Goal: Task Accomplishment & Management: Complete application form

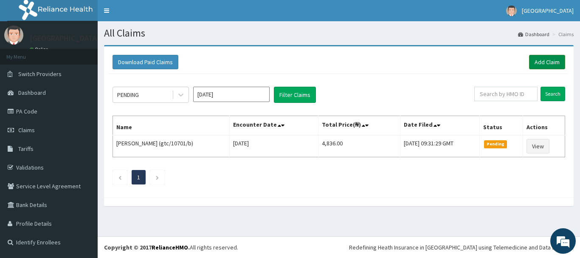
click at [550, 59] on link "Add Claim" at bounding box center [547, 62] width 36 height 14
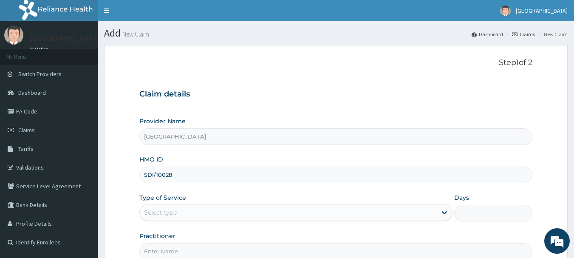
type input "SDI/10028/A"
click at [219, 212] on div "Select type" at bounding box center [288, 213] width 297 height 14
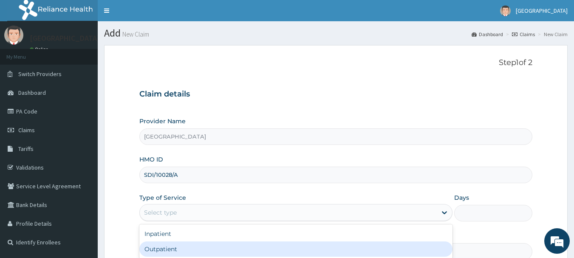
click at [208, 247] on div "Outpatient" at bounding box center [295, 248] width 313 height 15
click at [208, 247] on input "Practitioner" at bounding box center [335, 251] width 393 height 17
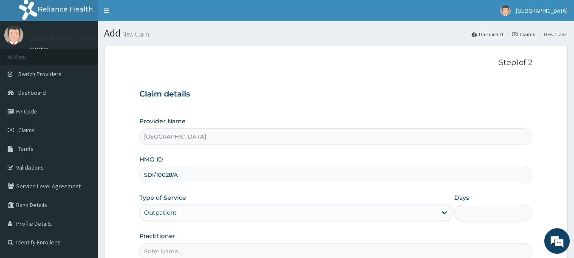
type input "1"
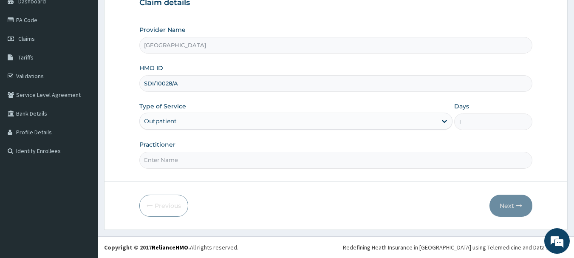
click at [414, 158] on input "Practitioner" at bounding box center [335, 160] width 393 height 17
type input "Dr. Ojo"
click at [517, 202] on button "Next" at bounding box center [510, 206] width 43 height 22
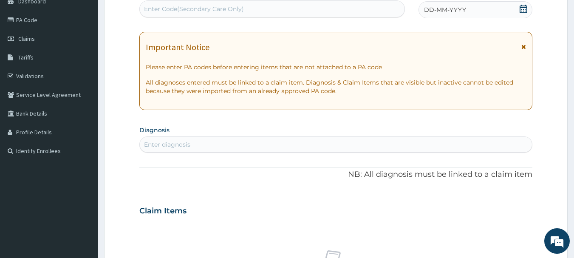
click at [308, 7] on div "Enter Code(Secondary Care Only)" at bounding box center [272, 9] width 265 height 14
paste input "PA/81AC01"
type input "PA/81AC01"
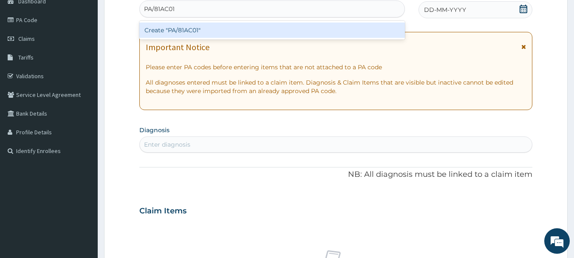
click at [303, 28] on div "Create "PA/81AC01"" at bounding box center [272, 30] width 266 height 15
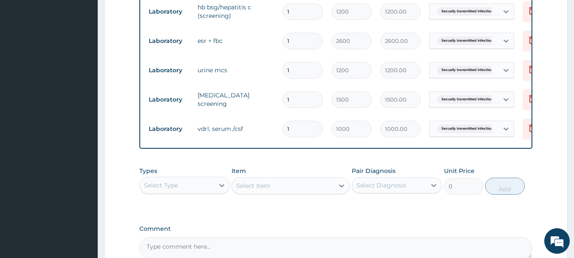
scroll to position [438, 0]
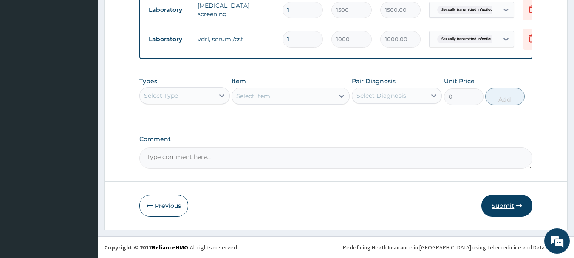
click at [521, 209] on button "Submit" at bounding box center [506, 206] width 51 height 22
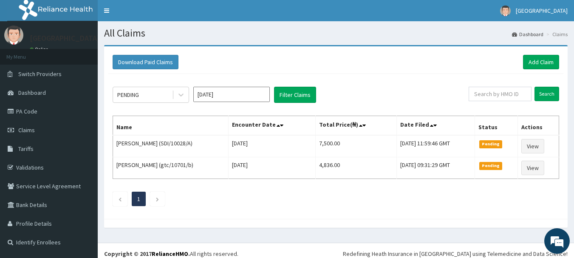
scroll to position [6, 0]
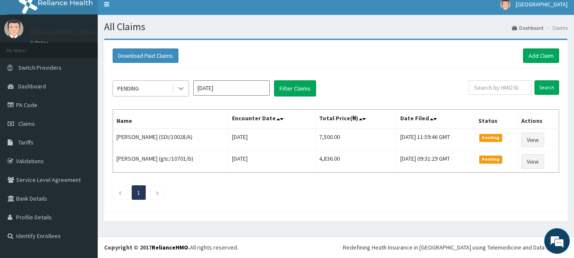
click at [178, 82] on div at bounding box center [180, 88] width 15 height 15
click at [178, 85] on icon at bounding box center [181, 88] width 8 height 8
click at [181, 87] on icon at bounding box center [181, 88] width 8 height 8
click at [181, 83] on div at bounding box center [180, 88] width 15 height 15
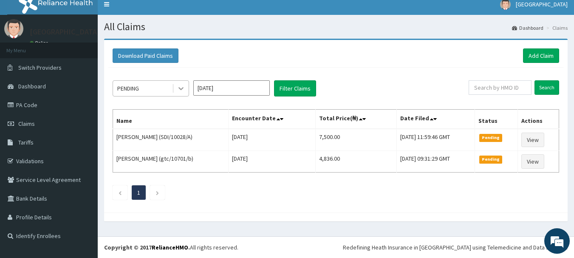
click at [158, 83] on div "PENDING" at bounding box center [142, 89] width 59 height 14
click at [245, 85] on input "Aug 2025" at bounding box center [231, 87] width 76 height 15
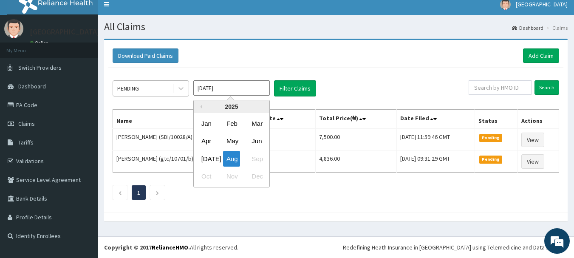
click at [208, 157] on div "Jul" at bounding box center [206, 159] width 17 height 16
click at [205, 153] on td "AISHA BALA (gtc/10701/b)" at bounding box center [171, 162] width 116 height 22
type input "Jul 2025"
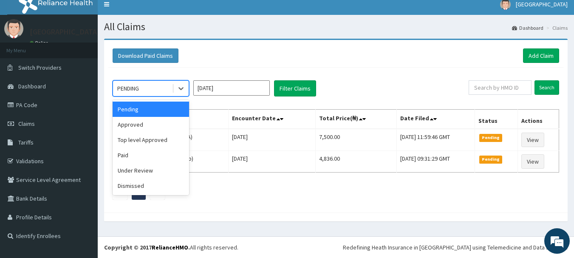
click at [136, 88] on div "PENDING" at bounding box center [128, 88] width 22 height 8
click at [141, 153] on div "Paid" at bounding box center [151, 154] width 76 height 15
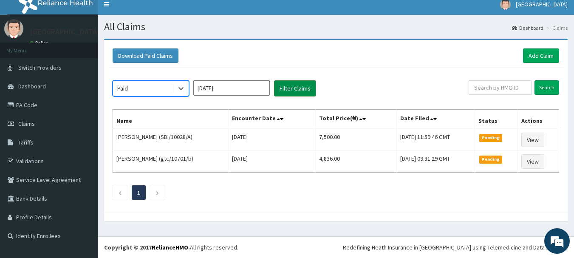
click at [299, 81] on button "Filter Claims" at bounding box center [295, 88] width 42 height 16
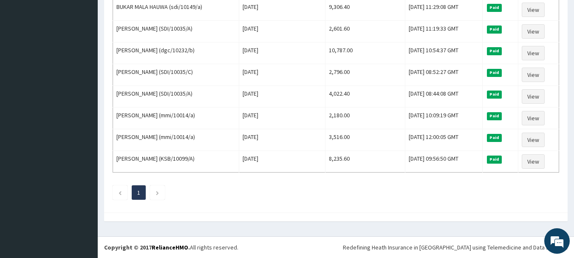
scroll to position [84, 0]
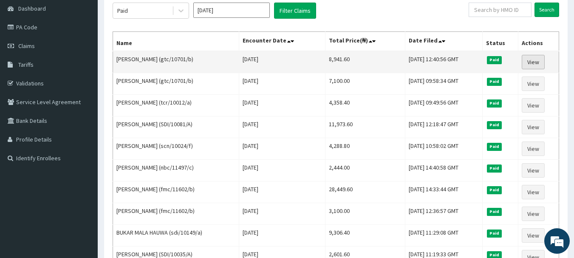
click at [540, 63] on link "View" at bounding box center [533, 62] width 23 height 14
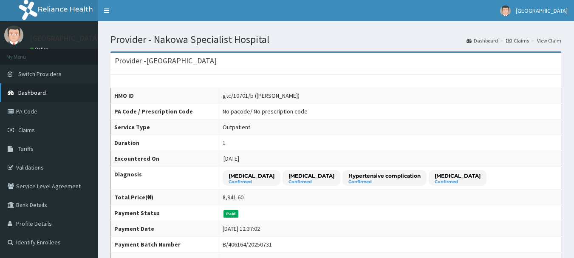
click at [35, 85] on link "Dashboard" at bounding box center [49, 92] width 98 height 19
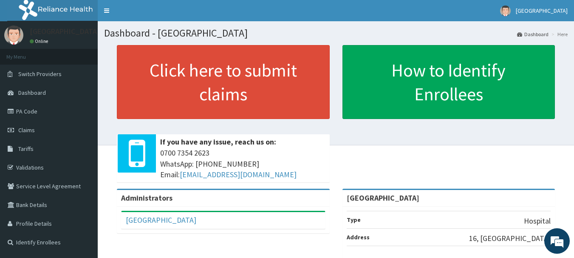
scroll to position [145, 0]
